Goal: Find specific page/section: Find specific page/section

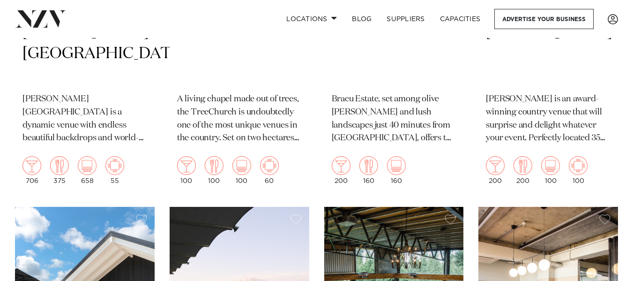
scroll to position [787, 0]
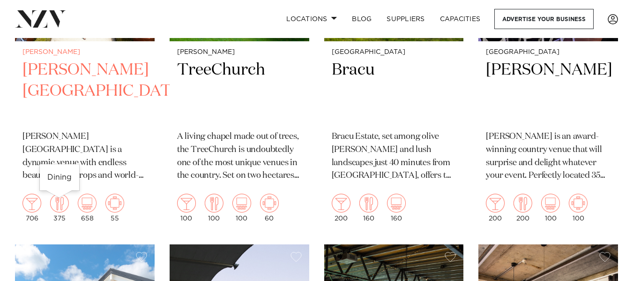
click at [64, 214] on div "375" at bounding box center [59, 208] width 19 height 28
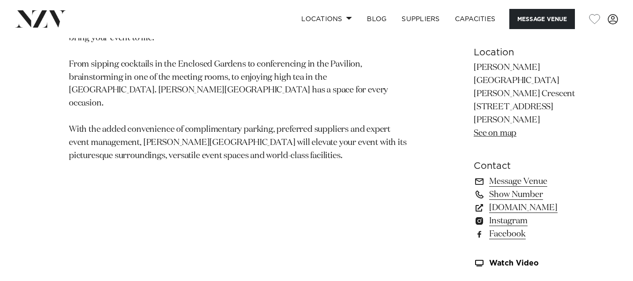
scroll to position [656, 0]
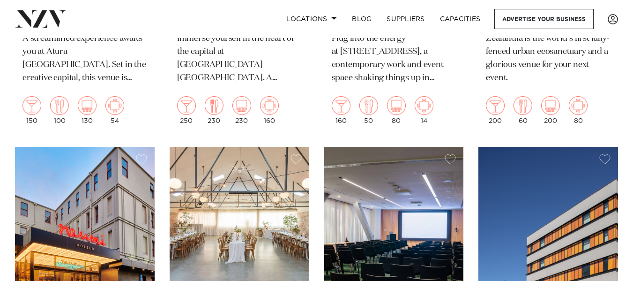
scroll to position [587, 0]
